Goal: Transaction & Acquisition: Download file/media

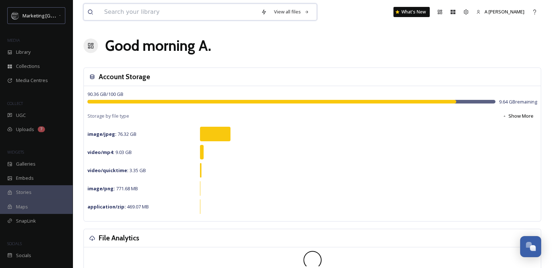
click at [120, 10] on input at bounding box center [178, 12] width 157 height 16
type input "christmas"
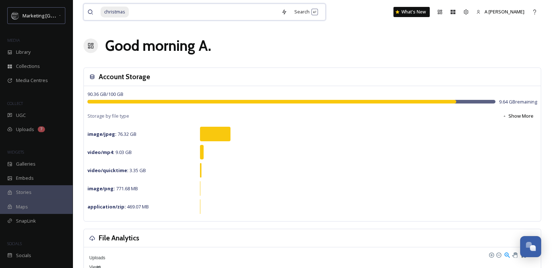
click at [256, 17] on input at bounding box center [203, 12] width 148 height 16
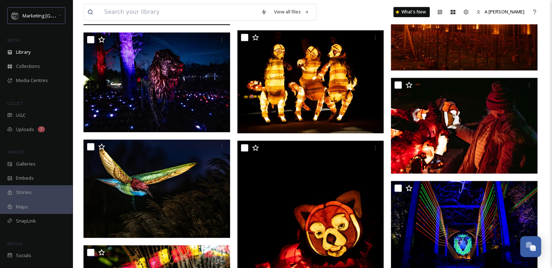
scroll to position [665, 0]
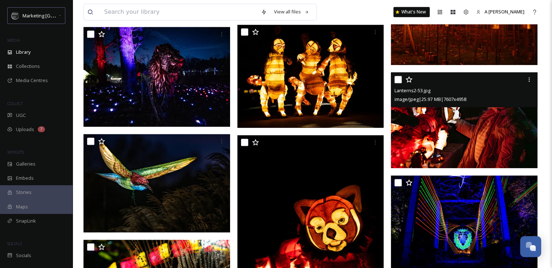
click at [454, 141] on img at bounding box center [464, 119] width 147 height 95
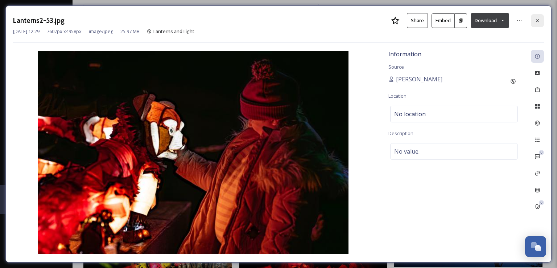
click at [540, 19] on icon at bounding box center [538, 21] width 6 height 6
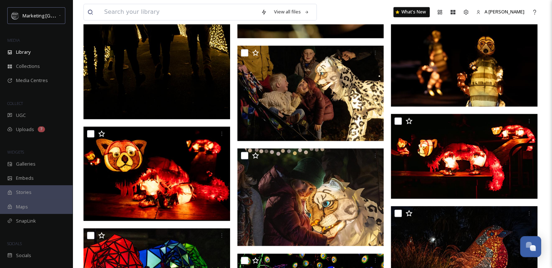
scroll to position [1427, 0]
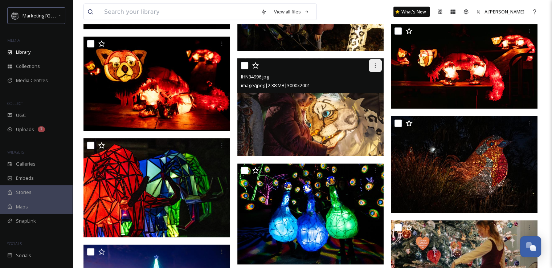
click at [374, 69] on icon at bounding box center [375, 66] width 6 height 6
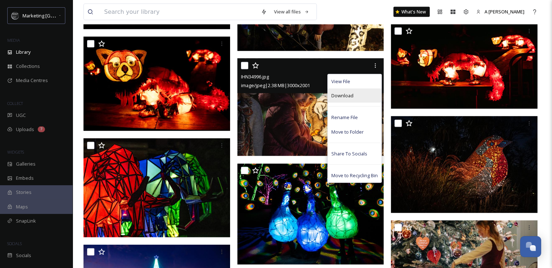
click at [354, 99] on div "Download" at bounding box center [355, 95] width 54 height 14
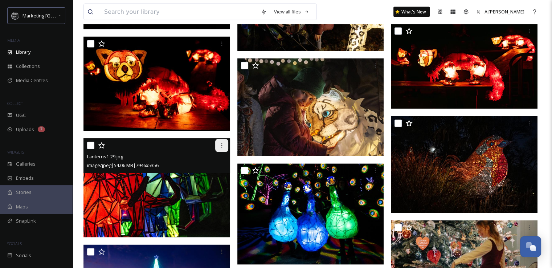
click at [221, 148] on icon at bounding box center [222, 146] width 6 height 6
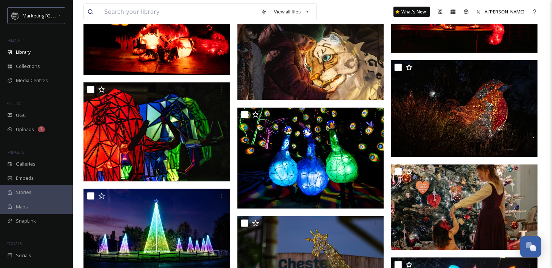
scroll to position [1588, 0]
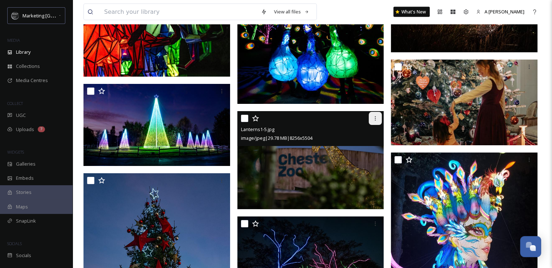
click at [376, 121] on icon at bounding box center [375, 118] width 6 height 6
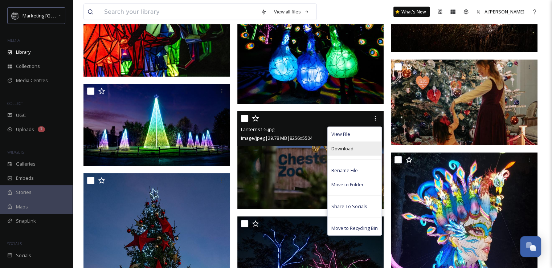
click at [360, 149] on div "Download" at bounding box center [355, 148] width 54 height 14
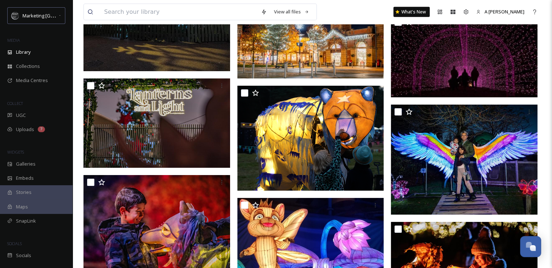
scroll to position [1958, 0]
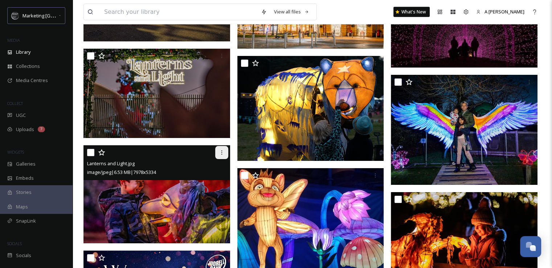
click at [219, 155] on icon at bounding box center [222, 152] width 6 height 6
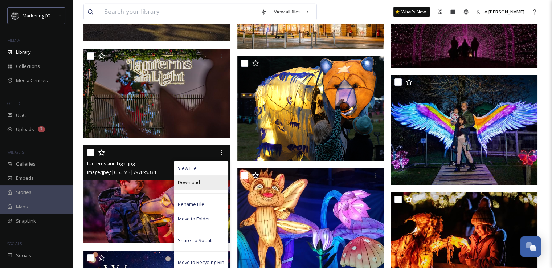
click at [194, 186] on span "Download" at bounding box center [189, 182] width 22 height 7
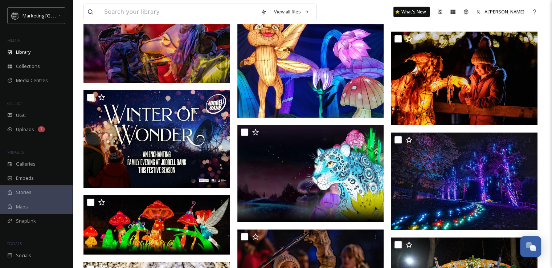
scroll to position [2193, 0]
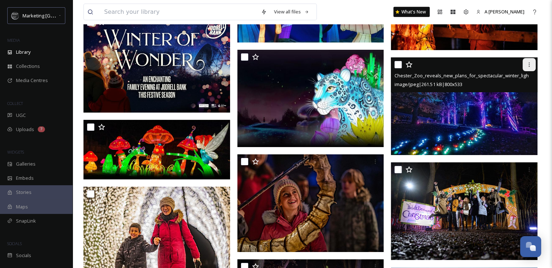
click at [529, 67] on icon at bounding box center [529, 65] width 6 height 6
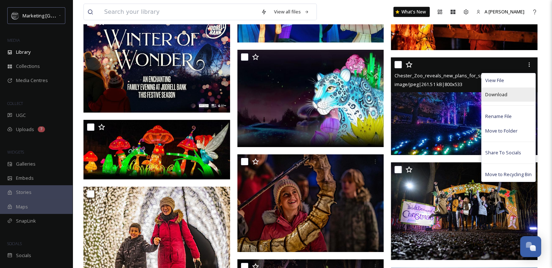
click at [504, 98] on span "Download" at bounding box center [496, 94] width 22 height 7
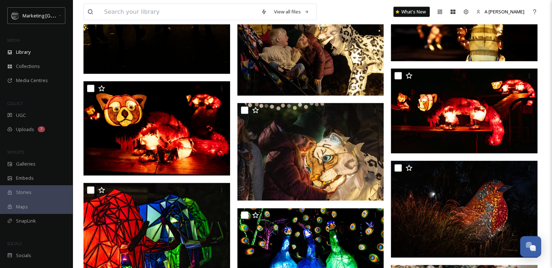
scroll to position [0, 0]
